Goal: Information Seeking & Learning: Learn about a topic

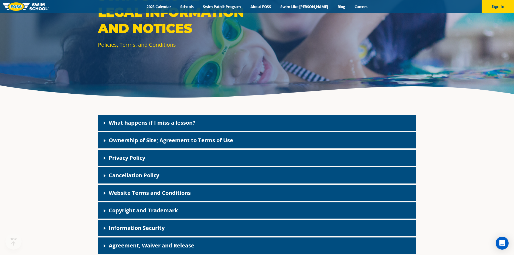
scroll to position [81, 0]
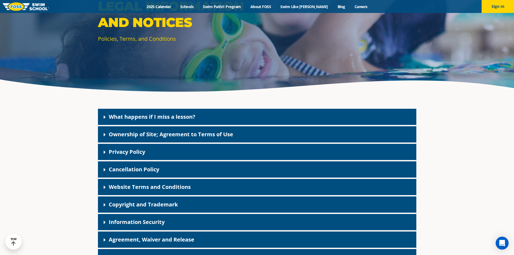
click at [149, 114] on link "What happens if I miss a lesson?" at bounding box center [152, 116] width 87 height 7
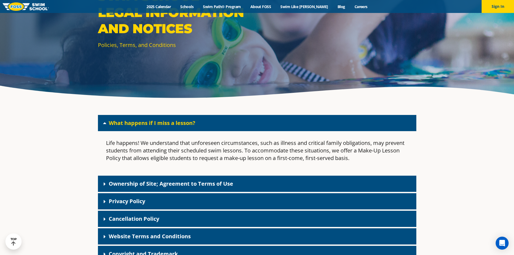
scroll to position [0, 0]
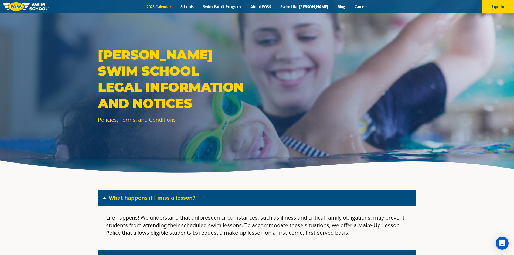
click at [176, 7] on link "2025 Calendar" at bounding box center [159, 6] width 34 height 5
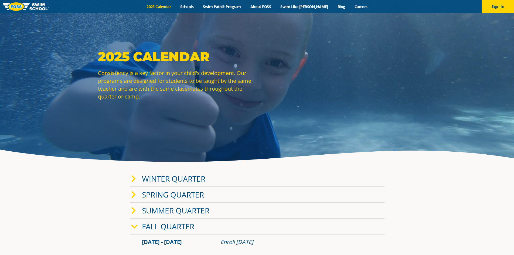
scroll to position [27, 0]
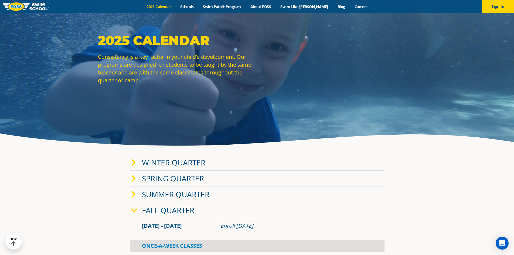
click at [157, 162] on link "Winter Quarter" at bounding box center [173, 162] width 63 height 10
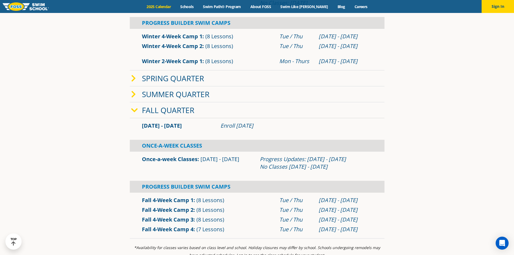
scroll to position [270, 0]
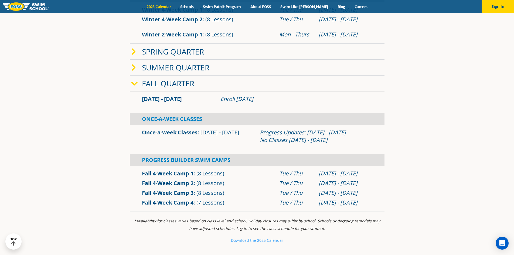
click at [151, 82] on link "Fall Quarter" at bounding box center [168, 83] width 52 height 10
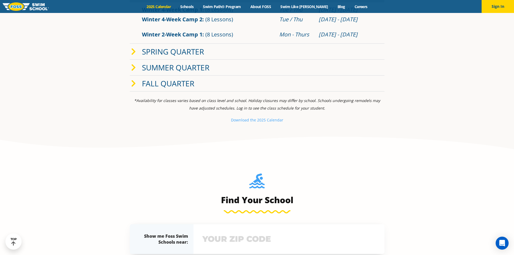
click at [151, 82] on link "Fall Quarter" at bounding box center [168, 83] width 52 height 10
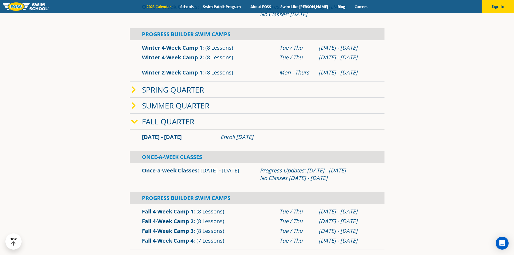
scroll to position [324, 0]
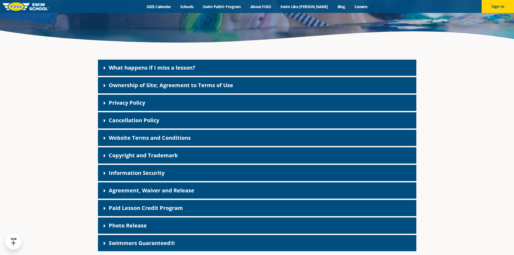
scroll to position [135, 0]
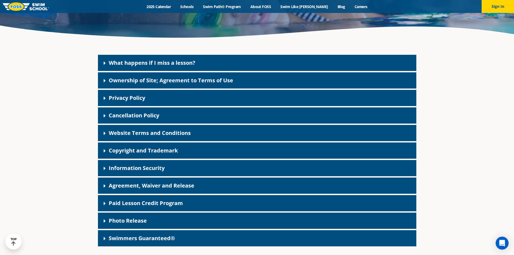
click at [175, 60] on link "What happens if I miss a lesson?" at bounding box center [152, 62] width 87 height 7
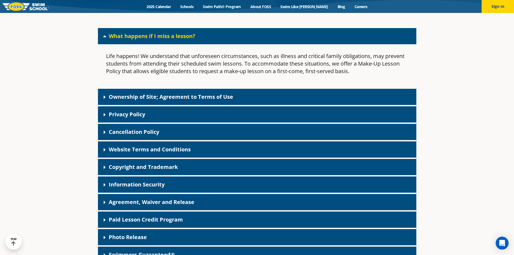
scroll to position [162, 0]
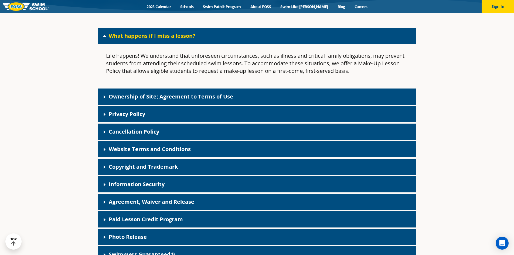
click at [156, 131] on link "Cancellation Policy" at bounding box center [134, 131] width 50 height 7
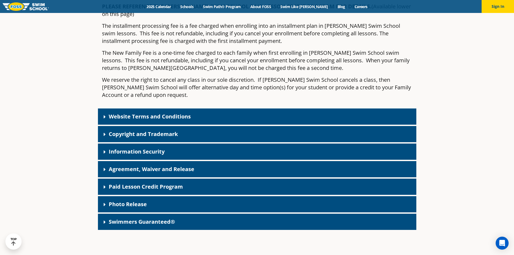
scroll to position [459, 0]
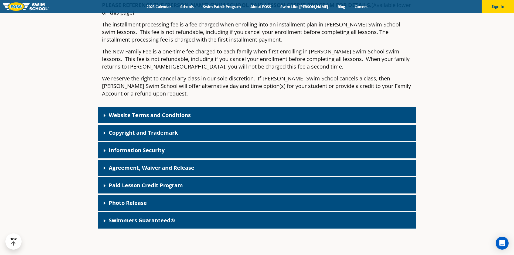
click at [197, 177] on div "Paid Lesson Credit Program" at bounding box center [257, 185] width 319 height 16
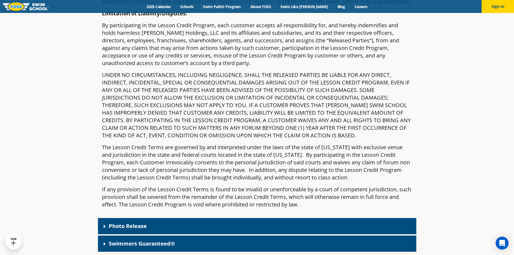
scroll to position [1620, 0]
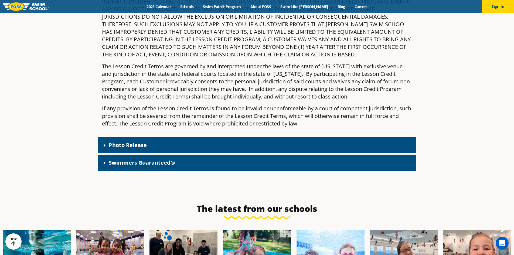
click at [117, 159] on link "Swimmers Guaranteed®" at bounding box center [142, 162] width 66 height 7
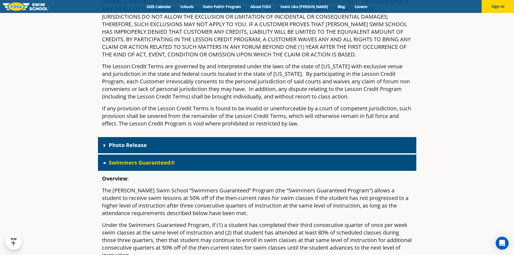
click at [129, 137] on div "Photo Release" at bounding box center [257, 145] width 319 height 16
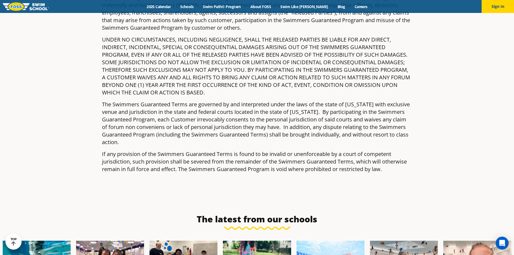
scroll to position [2781, 0]
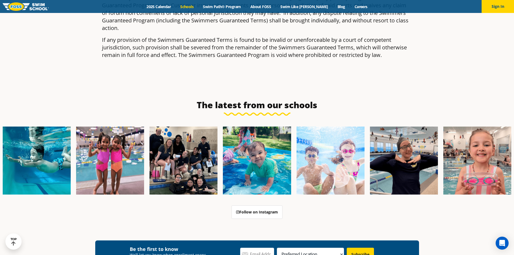
click at [196, 7] on link "Schools" at bounding box center [187, 6] width 23 height 5
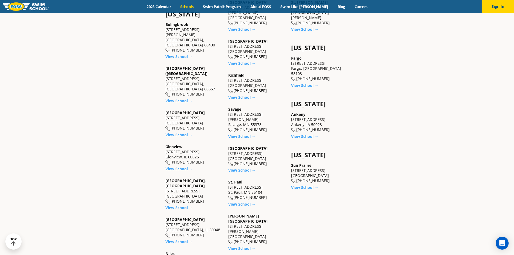
scroll to position [405, 0]
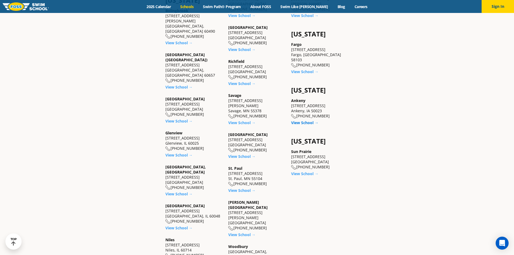
click at [310, 120] on link "View School →" at bounding box center [304, 122] width 27 height 5
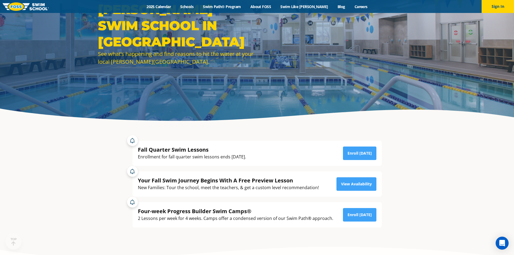
scroll to position [54, 0]
